Goal: Transaction & Acquisition: Purchase product/service

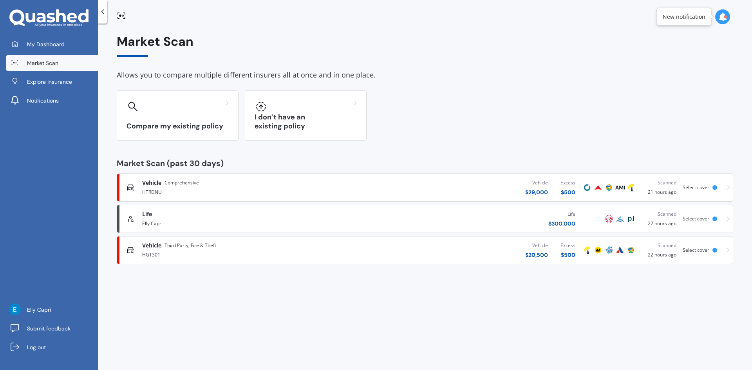
click at [153, 183] on span "Vehicle" at bounding box center [151, 183] width 19 height 8
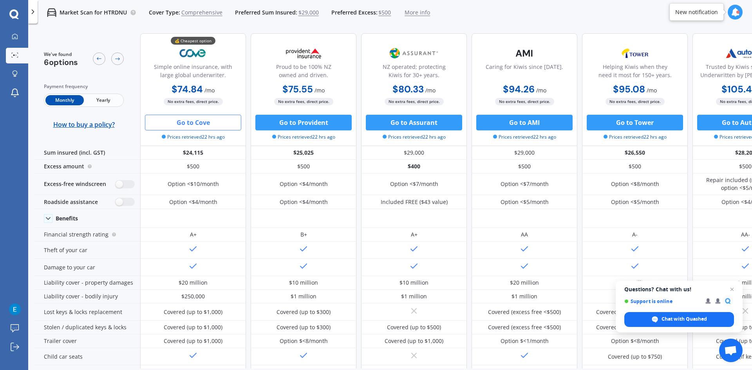
click at [215, 122] on button "Go to Cove" at bounding box center [193, 123] width 96 height 16
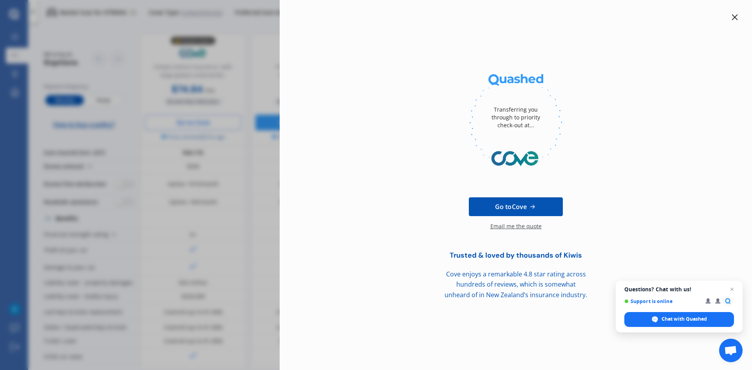
click at [733, 15] on icon at bounding box center [735, 17] width 6 height 6
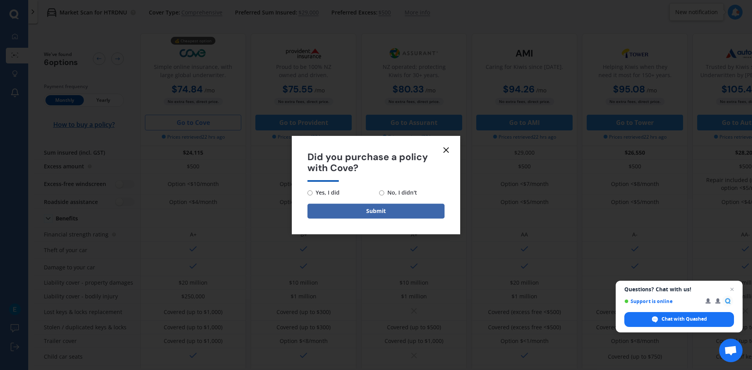
click at [386, 192] on span "No, I didn't" at bounding box center [400, 192] width 33 height 9
click at [384, 192] on input "No, I didn't" at bounding box center [381, 192] width 5 height 5
radio input "true"
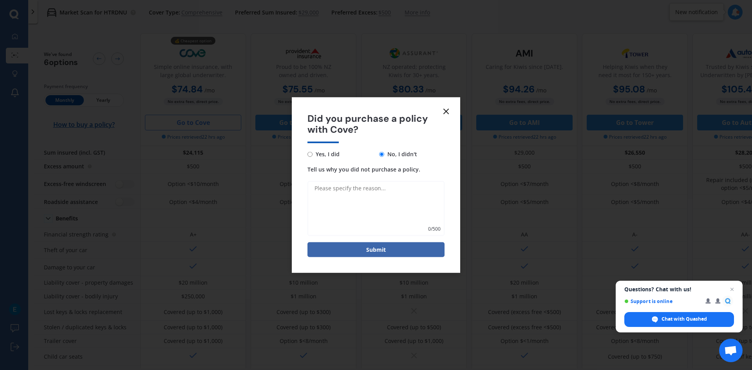
click at [380, 202] on textarea "Tell us why you did not purchase a policy." at bounding box center [375, 208] width 137 height 55
type textarea "Too expensive when compared to my existing provider with the same comparisons, …"
click at [372, 250] on button "Submit" at bounding box center [375, 249] width 137 height 15
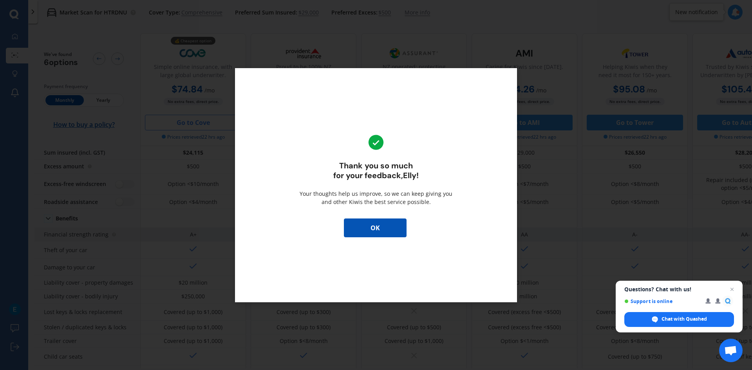
drag, startPoint x: 387, startPoint y: 227, endPoint x: 409, endPoint y: 230, distance: 22.5
click at [387, 227] on button "OK" at bounding box center [375, 227] width 63 height 19
